Goal: Navigation & Orientation: Find specific page/section

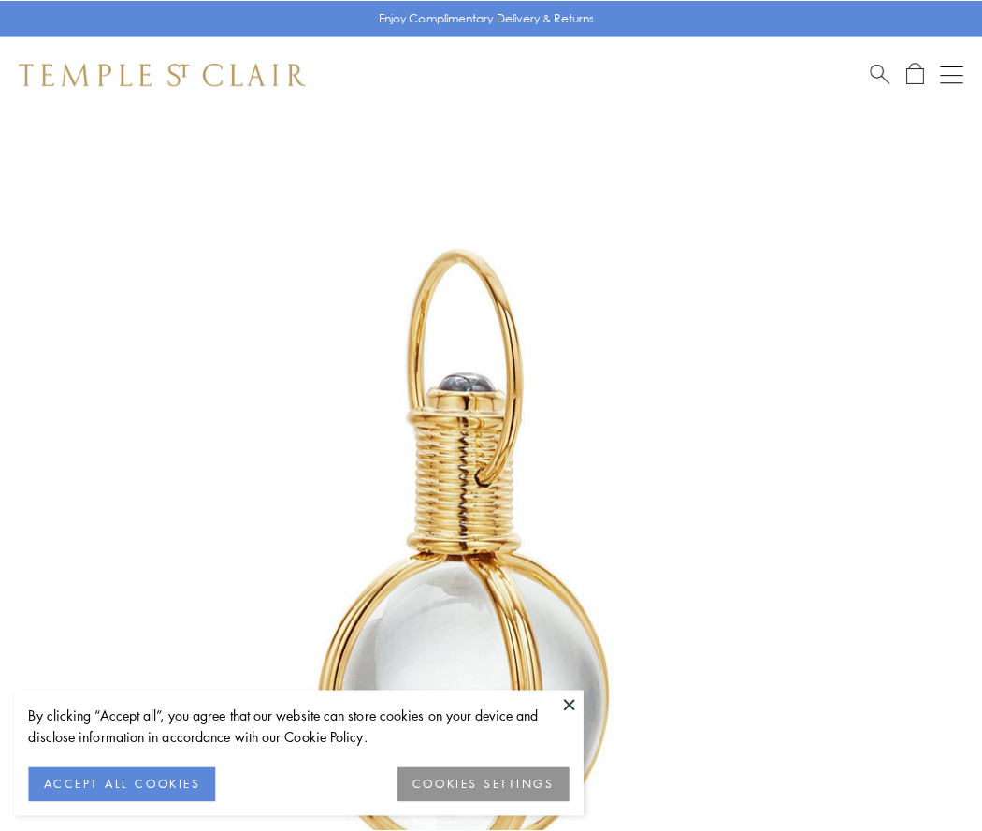
scroll to position [488, 0]
